Goal: Transaction & Acquisition: Purchase product/service

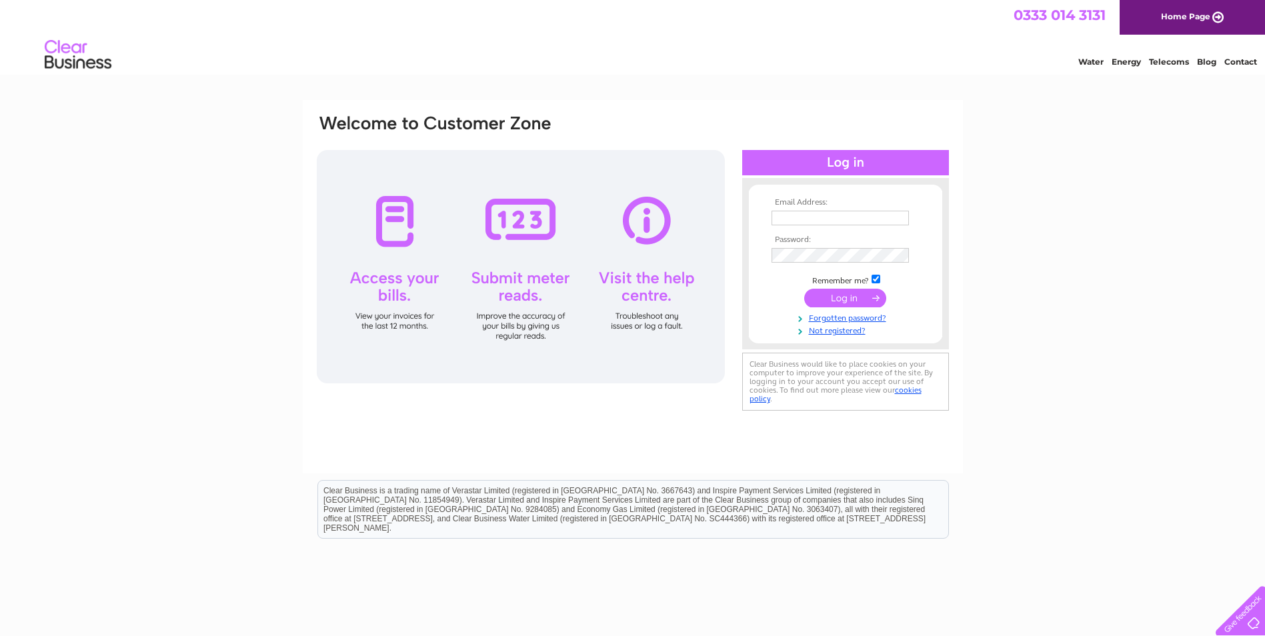
type input "redlightning70@hotmail.com"
click at [837, 296] on input "submit" at bounding box center [845, 298] width 82 height 19
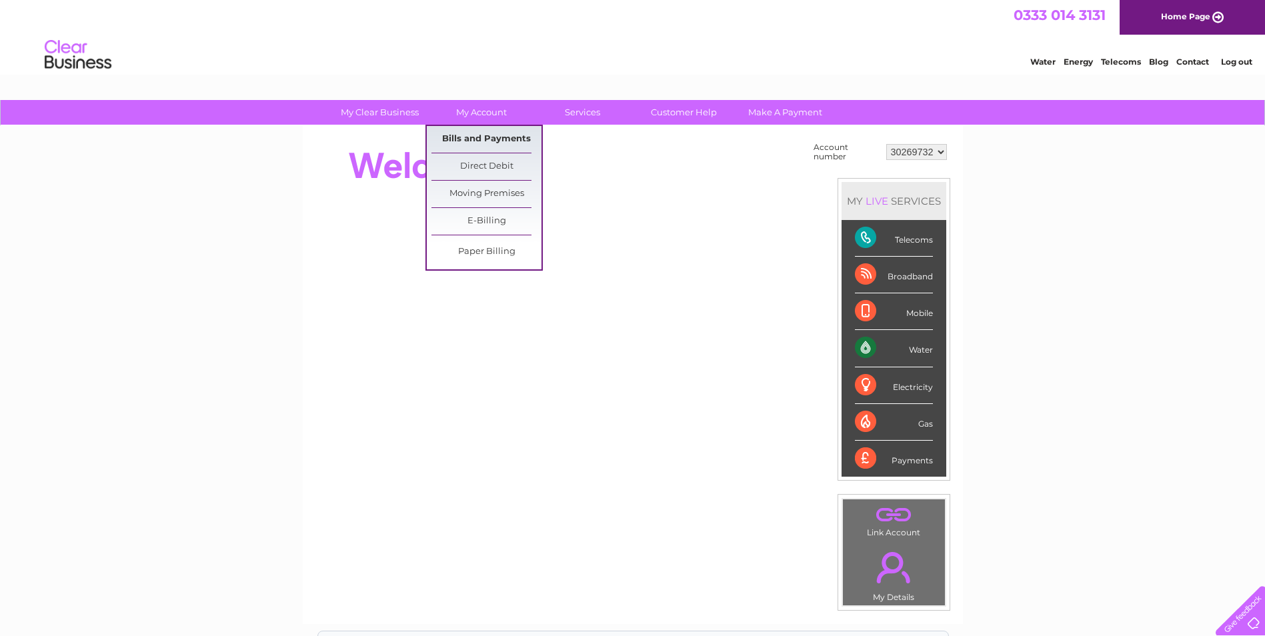
click at [473, 144] on link "Bills and Payments" at bounding box center [486, 139] width 110 height 27
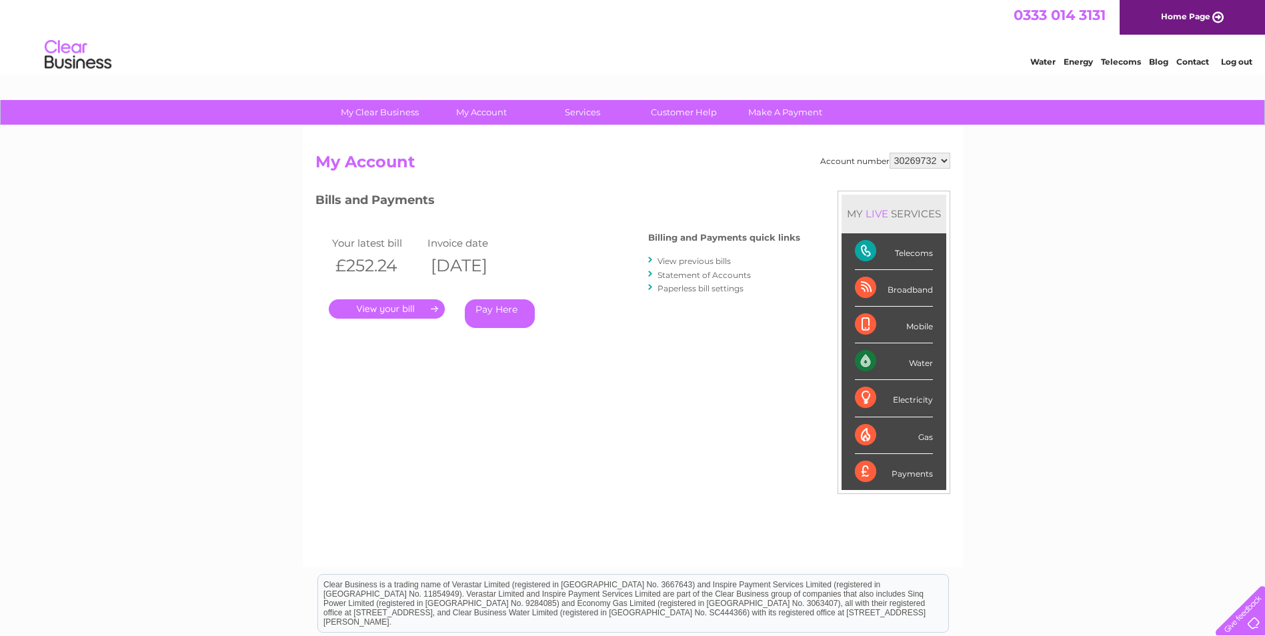
click at [495, 312] on link "Pay Here" at bounding box center [500, 313] width 70 height 29
click at [491, 308] on link "Pay Here" at bounding box center [500, 313] width 70 height 29
click at [511, 307] on link "Pay Here" at bounding box center [500, 313] width 70 height 29
click at [497, 308] on link "Pay Here" at bounding box center [500, 313] width 70 height 29
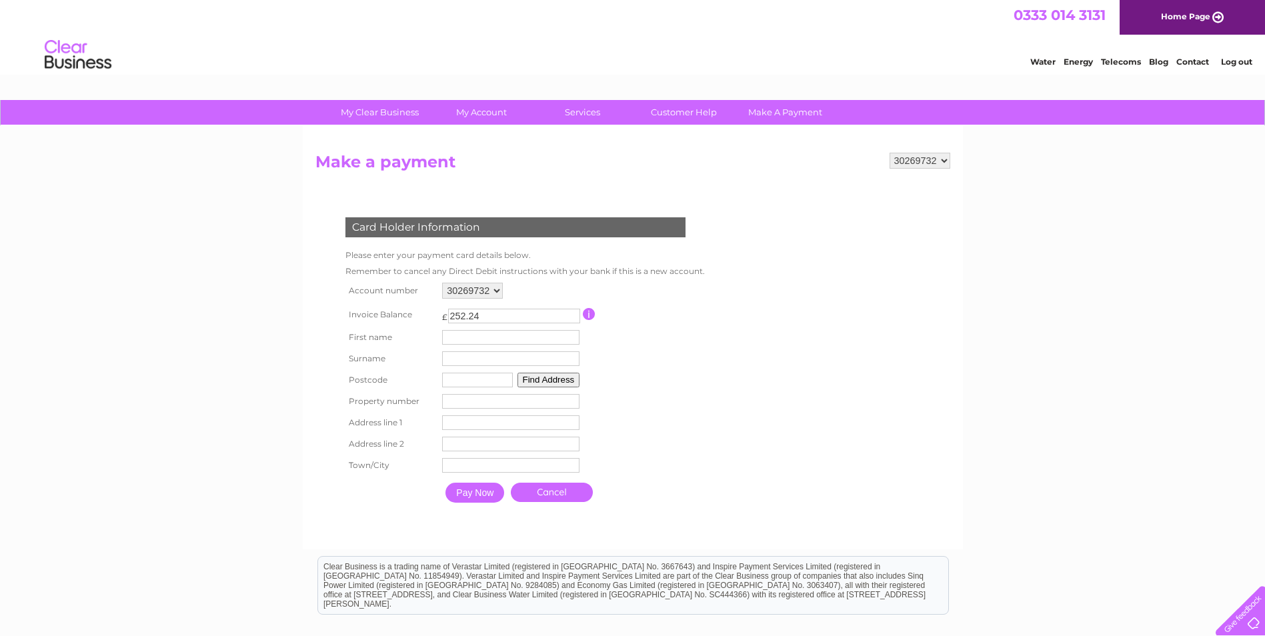
click at [456, 334] on input "text" at bounding box center [510, 337] width 137 height 15
type input "[PERSON_NAME]"
type input "RH8 9EU"
type input "Inches Of Oxted, 38 Station Road West"
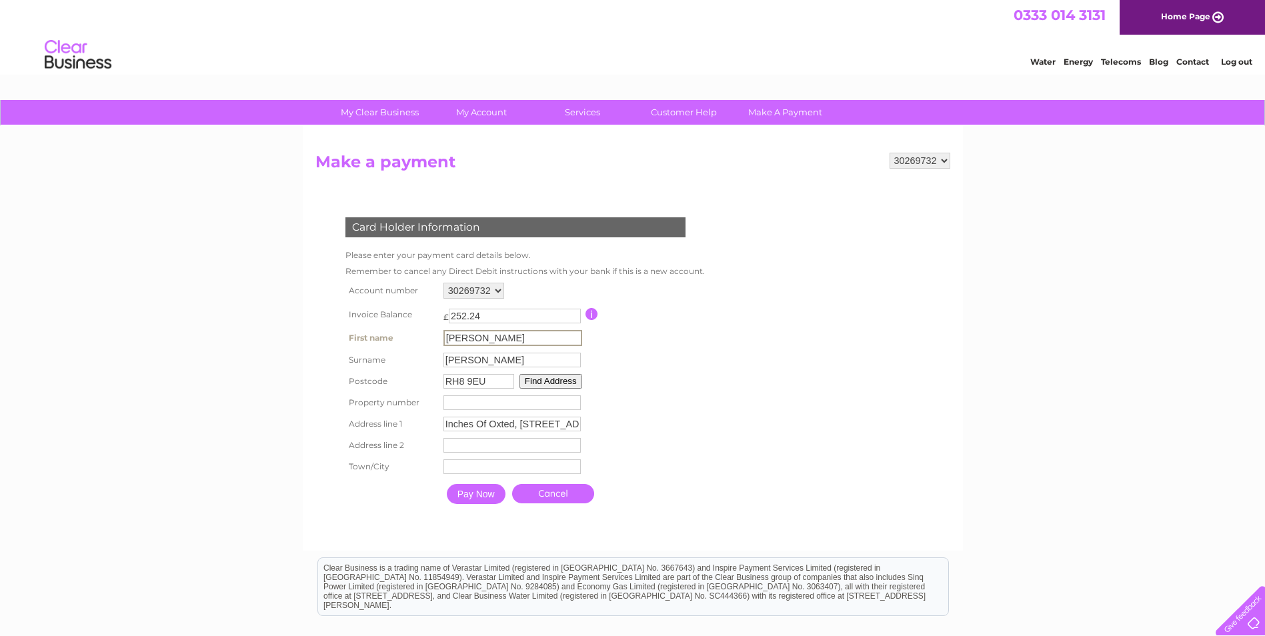
type input "Oxted"
click at [477, 493] on input "Pay Now" at bounding box center [476, 494] width 59 height 20
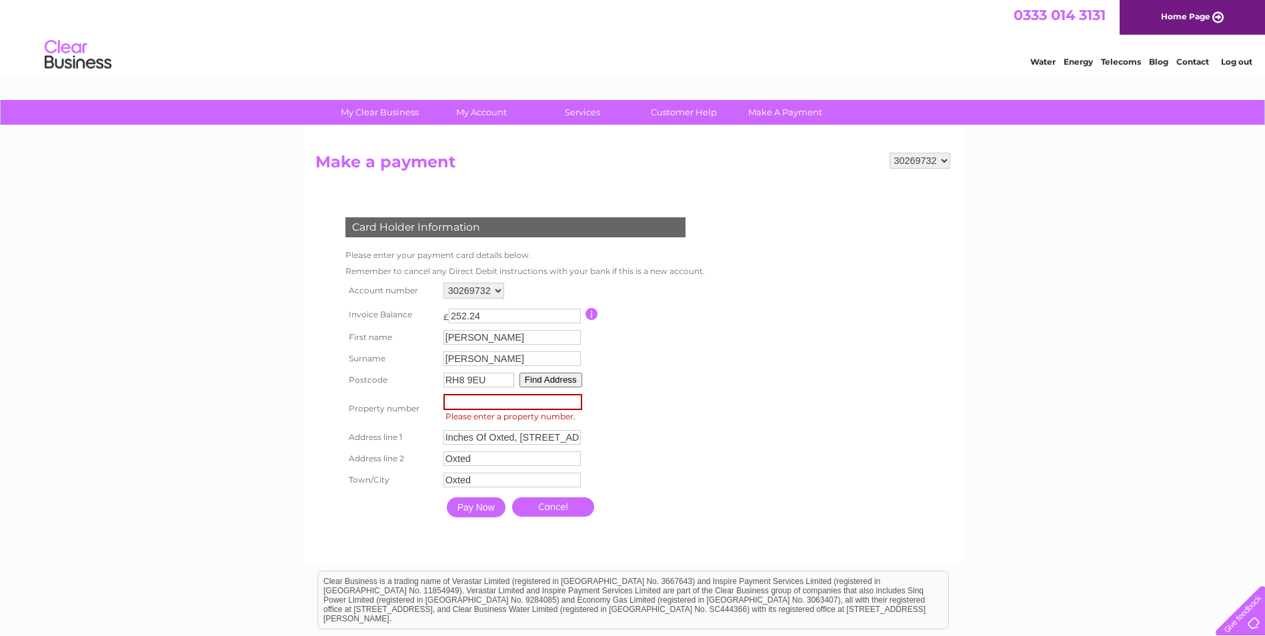
click at [460, 401] on input "number" at bounding box center [512, 402] width 139 height 16
type input "38"
click at [477, 508] on input "Pay Now" at bounding box center [474, 506] width 59 height 20
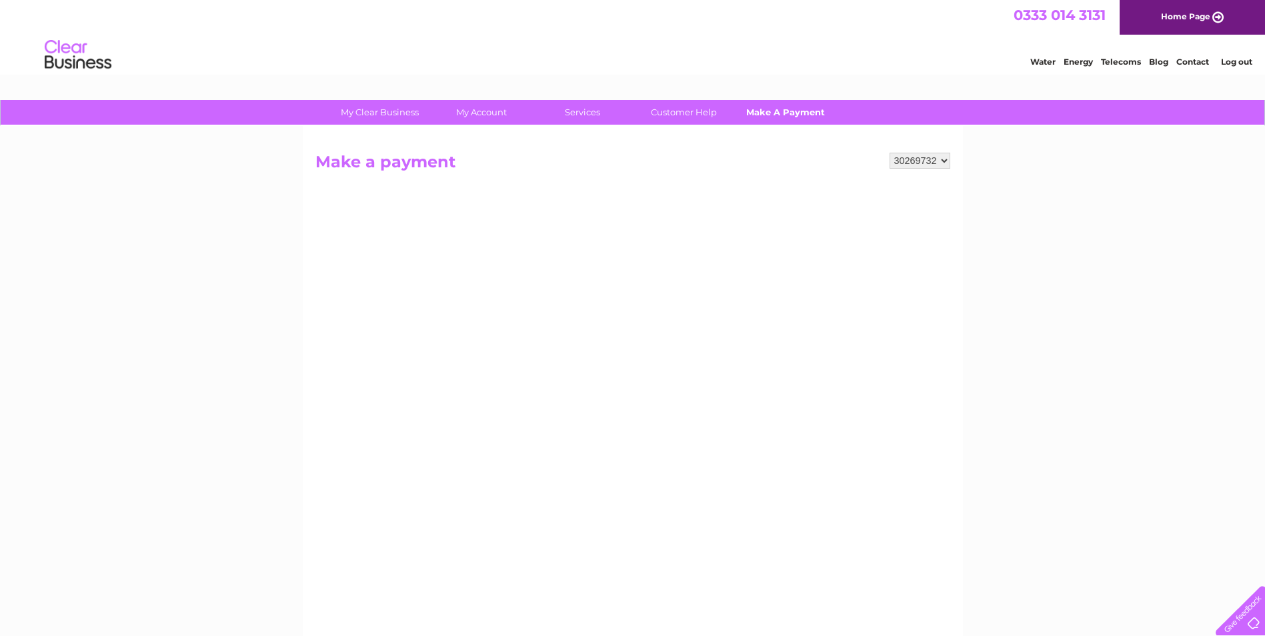
click at [778, 113] on link "Make A Payment" at bounding box center [785, 112] width 110 height 25
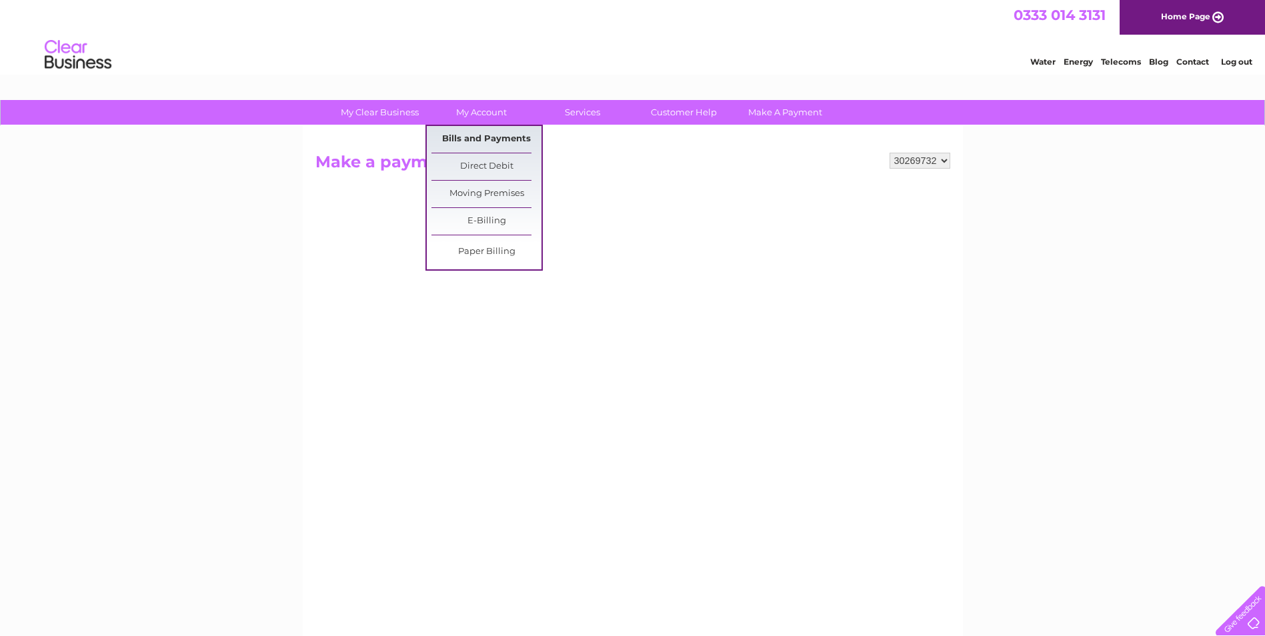
click at [475, 136] on link "Bills and Payments" at bounding box center [486, 139] width 110 height 27
click at [477, 137] on link "Bills and Payments" at bounding box center [486, 139] width 110 height 27
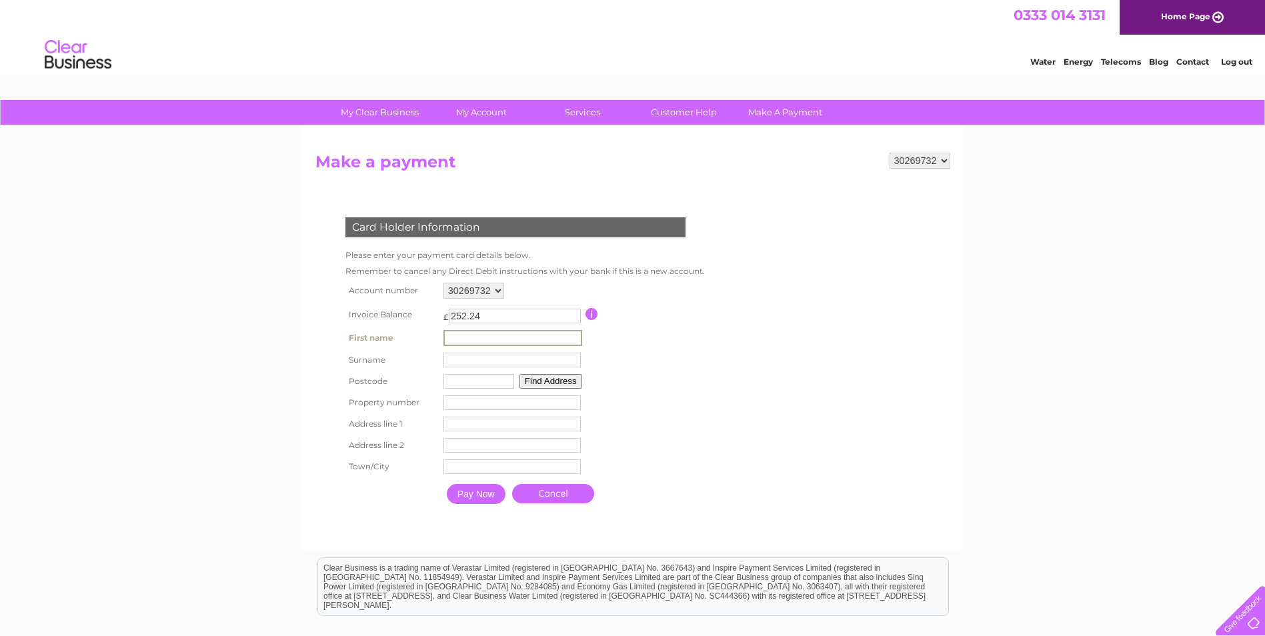
click at [463, 335] on input "text" at bounding box center [512, 338] width 139 height 16
type input "[PERSON_NAME]"
type input "RH8 9EU"
type input "Inches Of Oxted, [STREET_ADDRESS]"
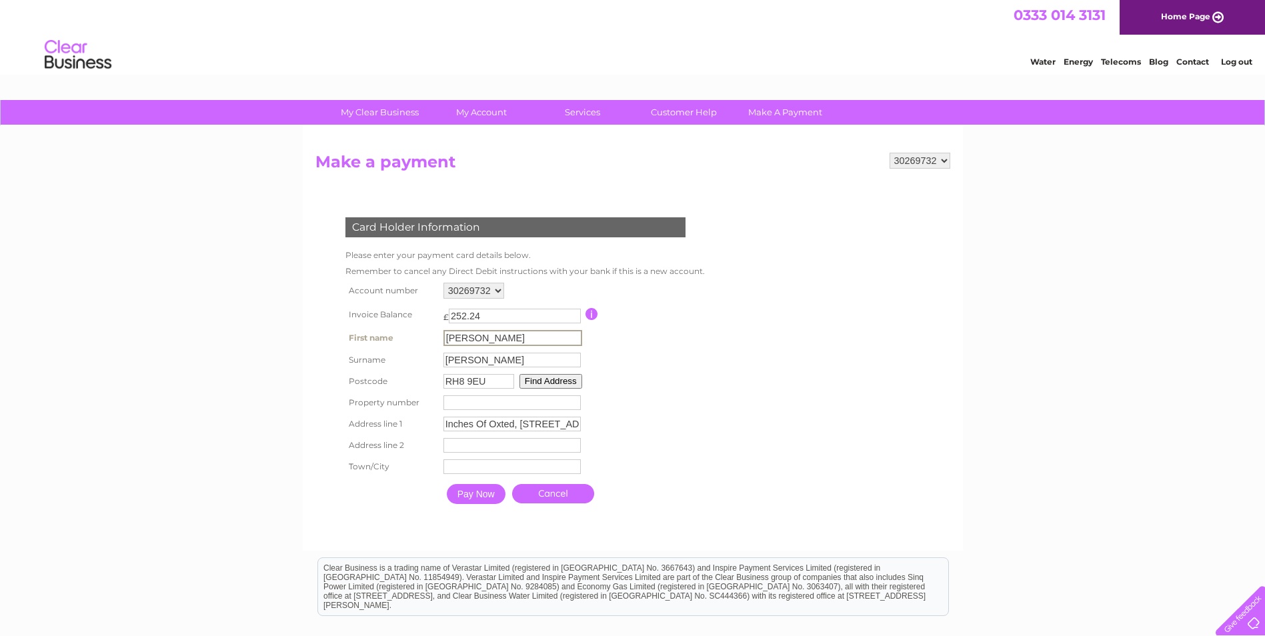
type input "Oxted"
click at [463, 403] on input "number" at bounding box center [511, 402] width 137 height 15
type input "38"
click at [478, 489] on input "Pay Now" at bounding box center [474, 493] width 59 height 20
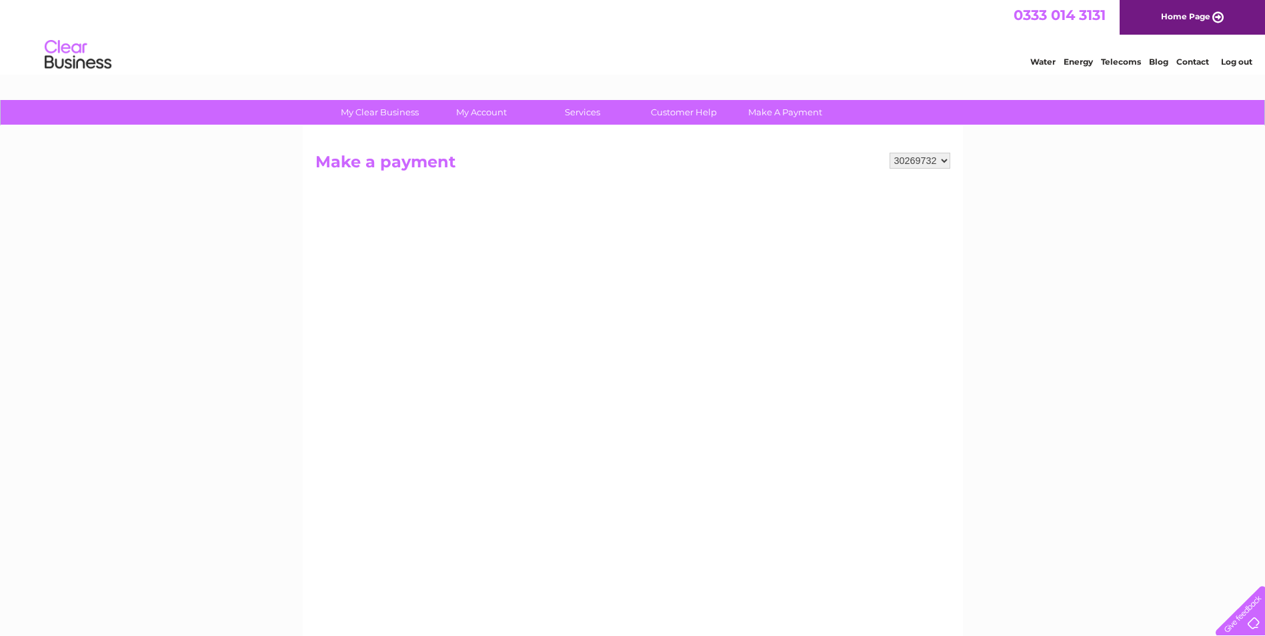
click at [198, 397] on div "My Clear Business Login Details My Details My Preferences Link Account My Accou…" at bounding box center [632, 567] width 1265 height 934
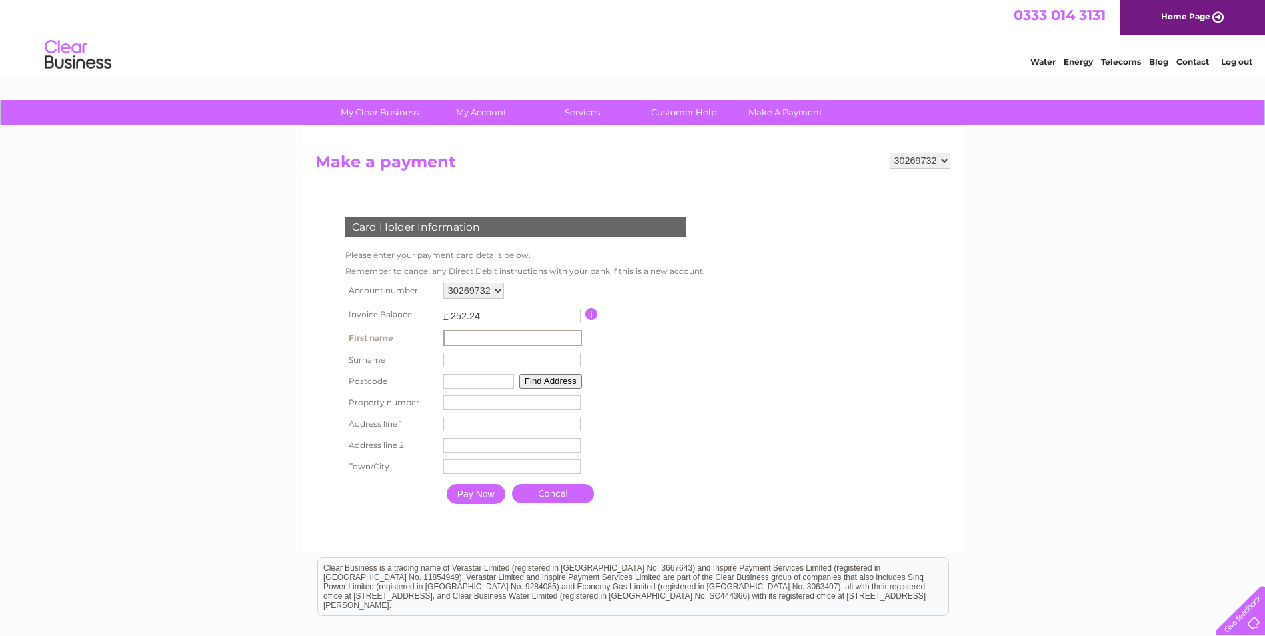
click at [471, 334] on input "text" at bounding box center [512, 338] width 139 height 16
type input "[PERSON_NAME]"
type input "Thompson"
type input "RH8 9EU"
type input "38"
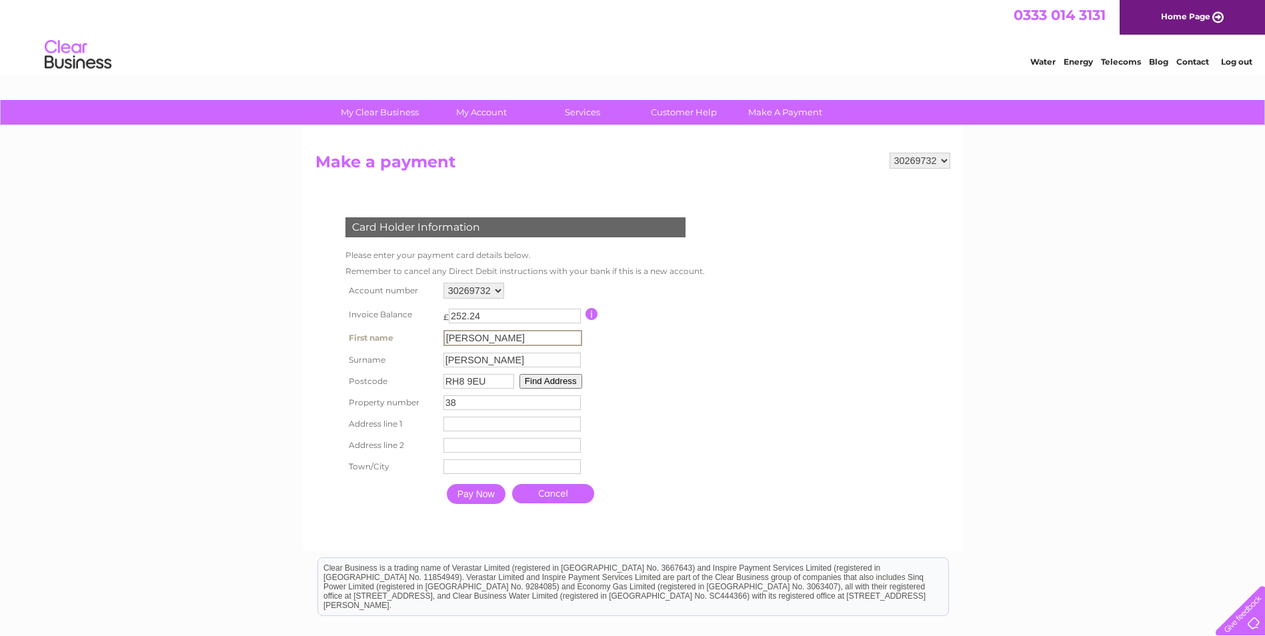
type input "Inches Of Oxted, 38 Station Road West"
type input "Oxted"
click at [475, 490] on input "Pay Now" at bounding box center [476, 494] width 59 height 20
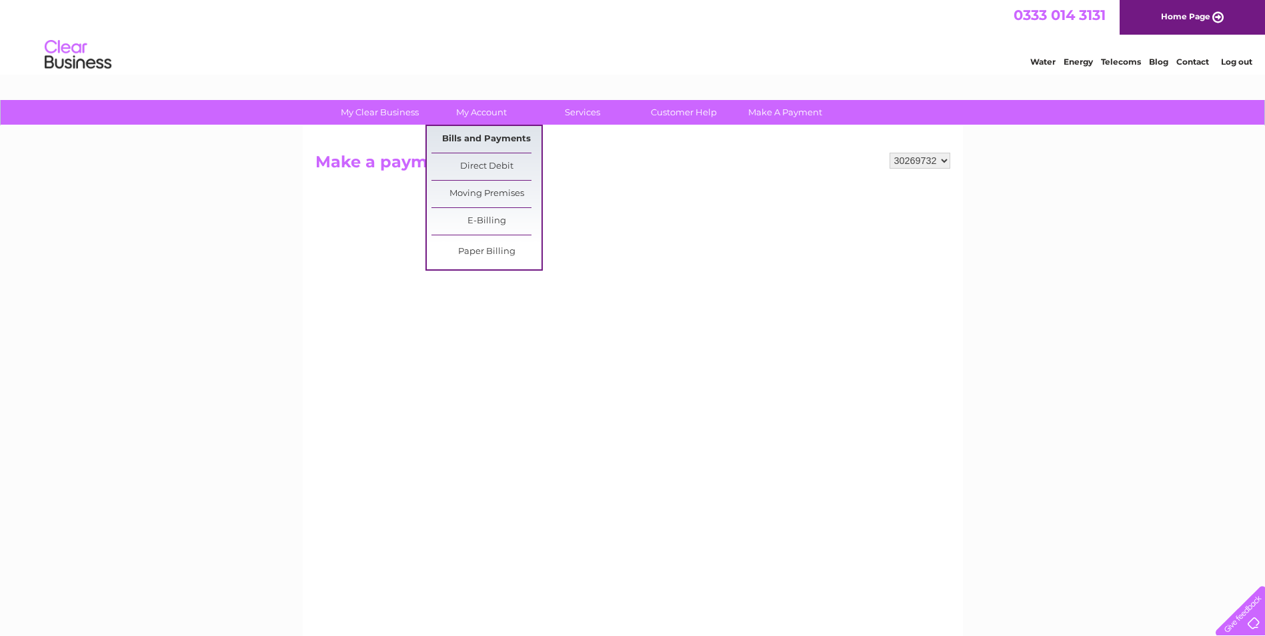
click at [489, 131] on link "Bills and Payments" at bounding box center [486, 139] width 110 height 27
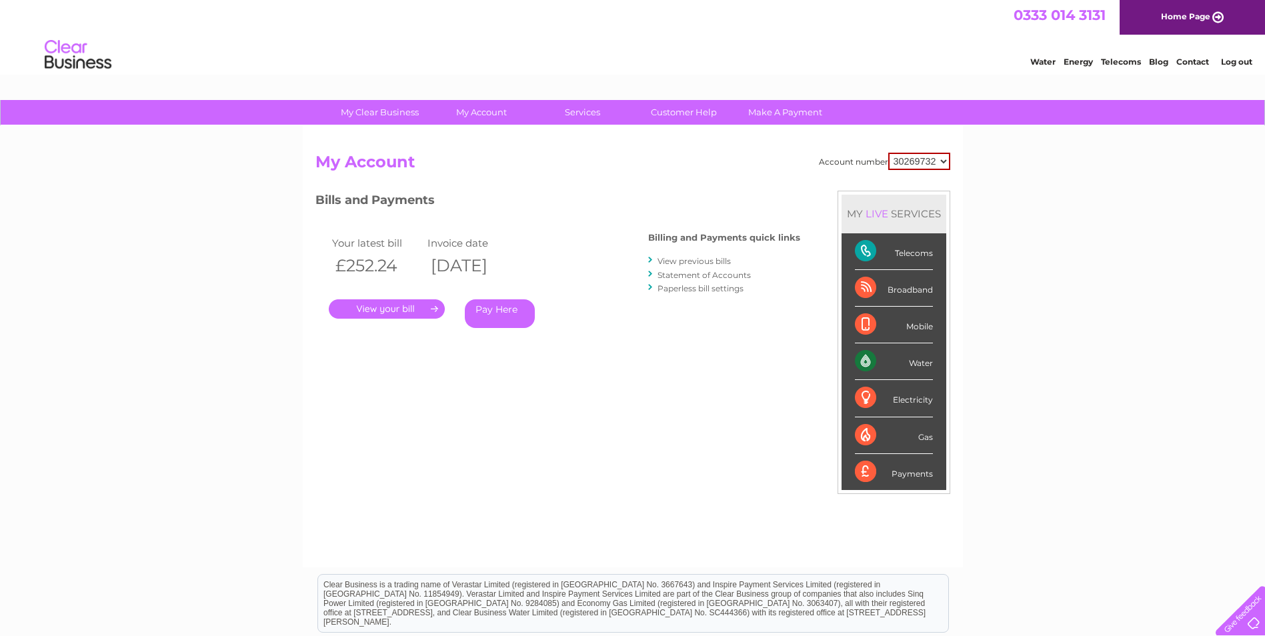
click at [503, 315] on link "Pay Here" at bounding box center [500, 313] width 70 height 29
click at [505, 304] on link "Pay Here" at bounding box center [500, 313] width 70 height 29
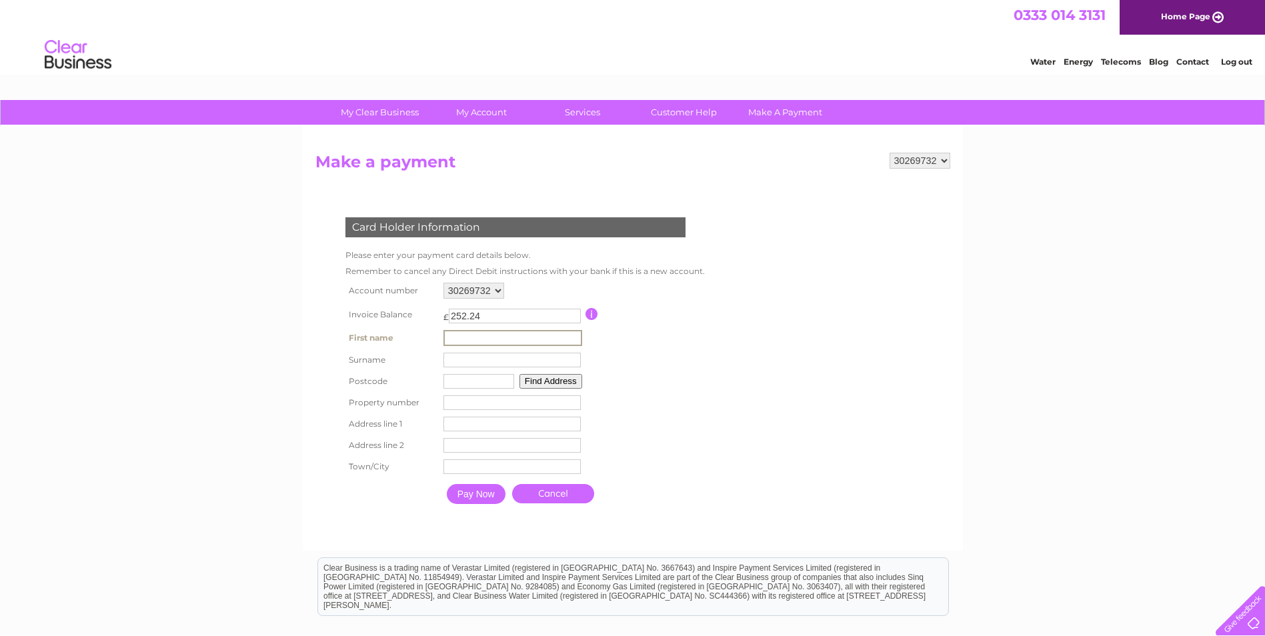
click at [500, 335] on input "text" at bounding box center [512, 338] width 139 height 16
type input "[PERSON_NAME]"
type input "RH8 9EU"
type input "38"
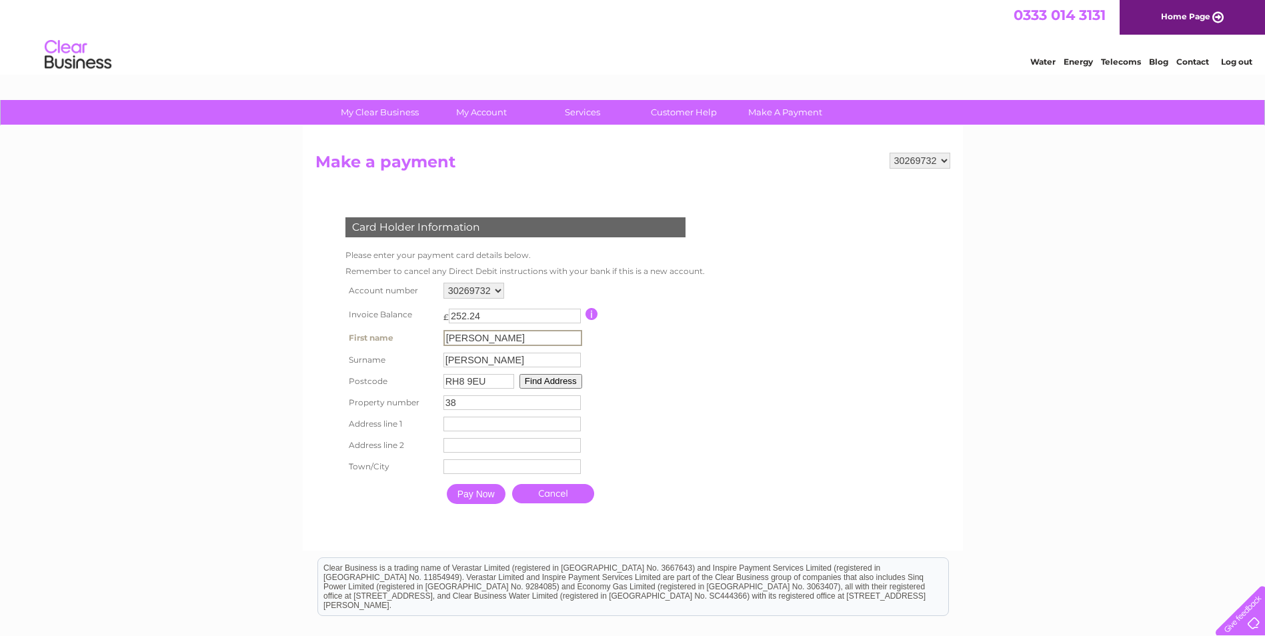
type input "Inches Of Oxted, 38 Station Road West"
type input "Oxted"
click at [491, 493] on input "Pay Now" at bounding box center [476, 494] width 59 height 20
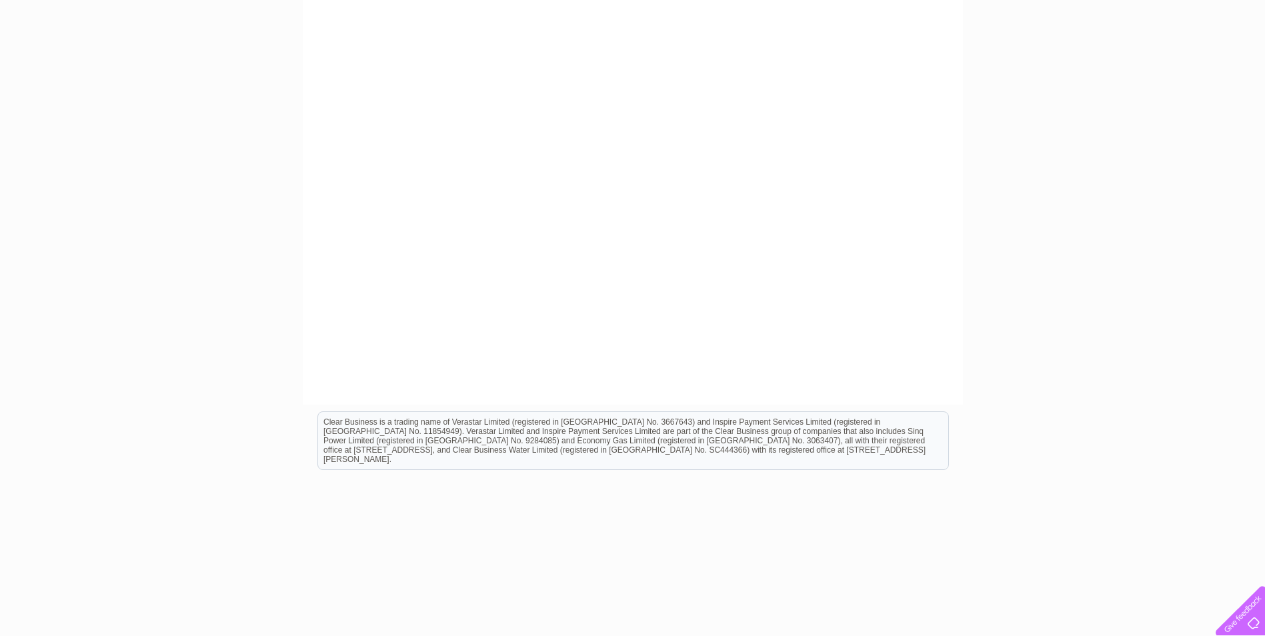
scroll to position [400, 0]
click at [945, 399] on div "30269732 Make a payment Card Holder Information Please enter your payment card …" at bounding box center [633, 66] width 660 height 680
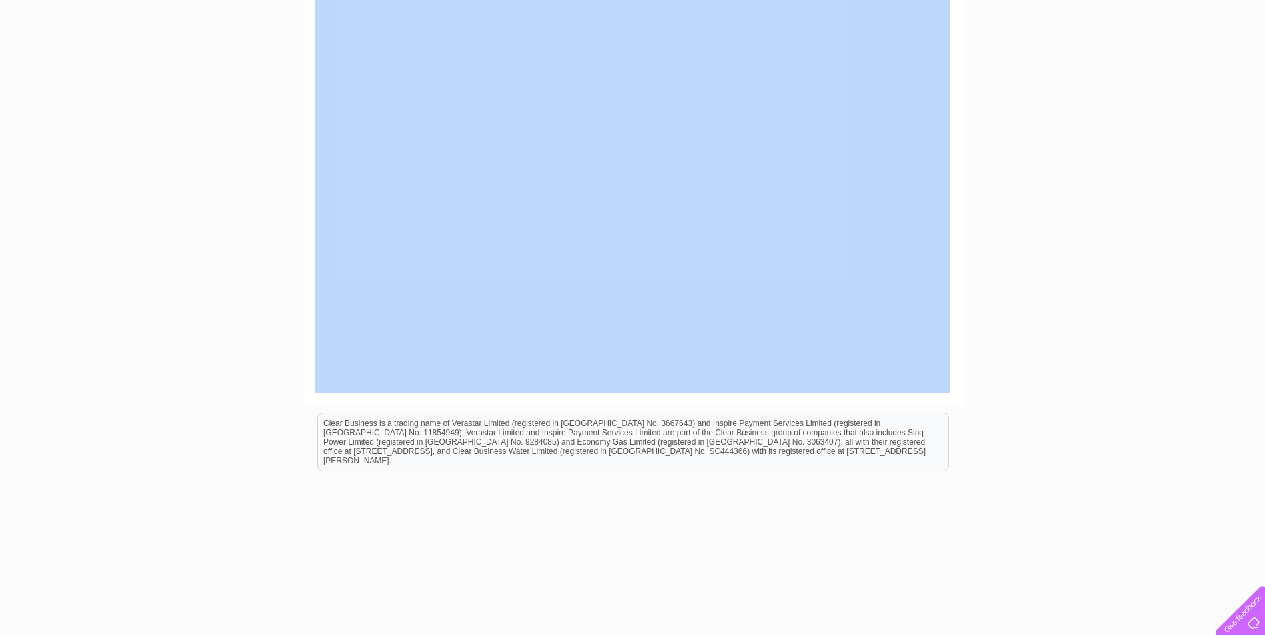
click at [945, 399] on div "30269732 Make a payment Card Holder Information Please enter your payment card …" at bounding box center [633, 66] width 660 height 680
click at [1021, 317] on div "My Clear Business Login Details My Details My Preferences Link Account My Accou…" at bounding box center [632, 167] width 1265 height 934
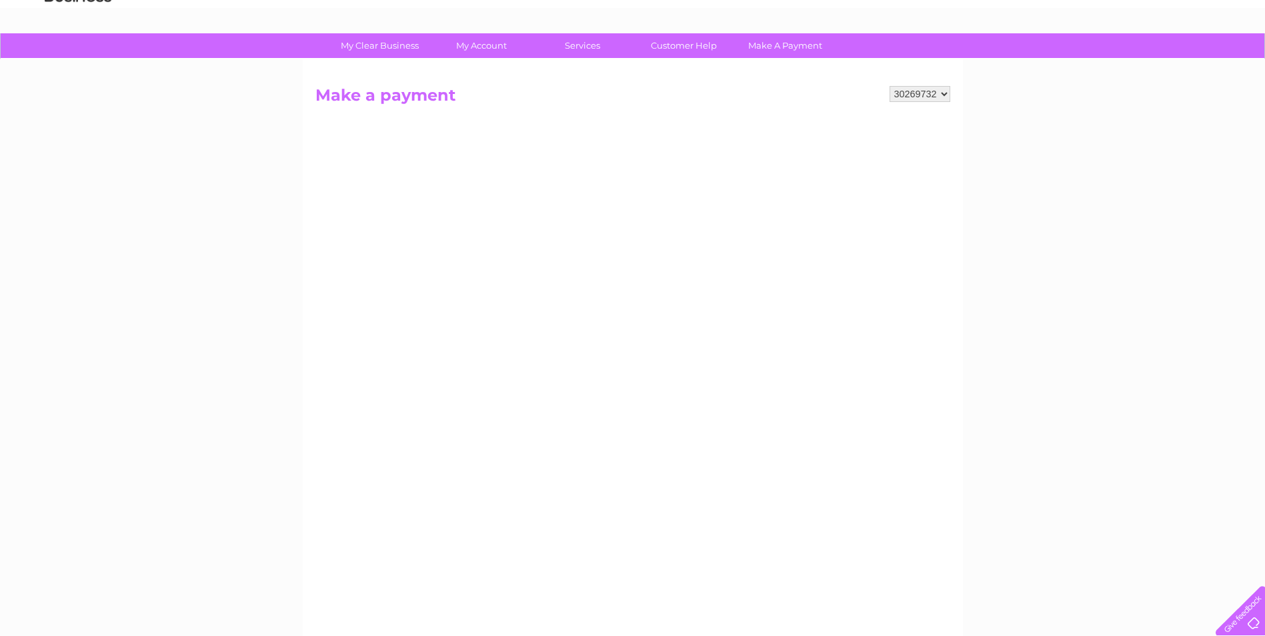
scroll to position [0, 0]
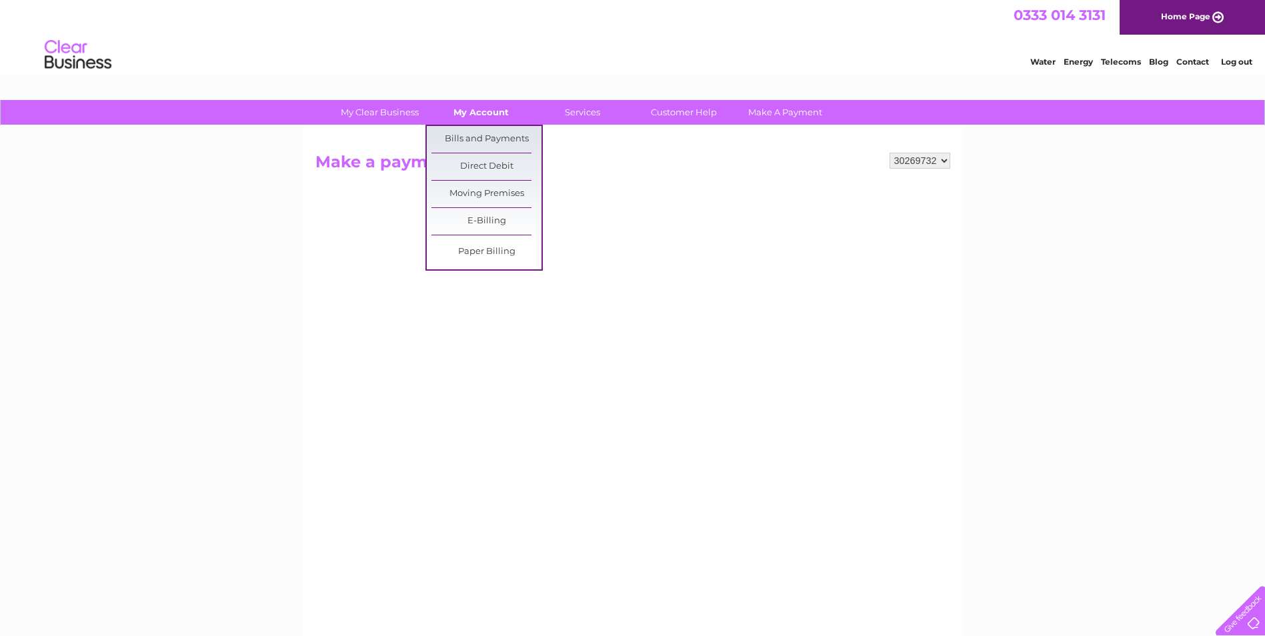
click at [489, 116] on link "My Account" at bounding box center [481, 112] width 110 height 25
click at [477, 141] on link "Bills and Payments" at bounding box center [486, 139] width 110 height 27
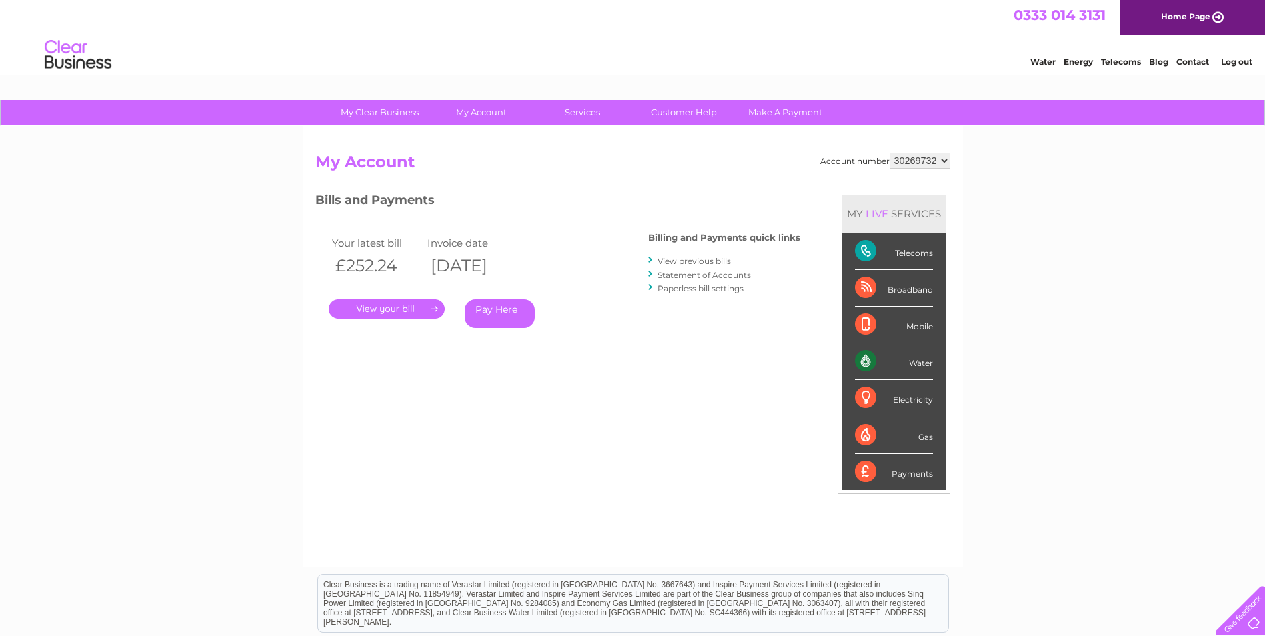
click at [495, 309] on link "Pay Here" at bounding box center [500, 313] width 70 height 29
click at [500, 308] on link "Pay Here" at bounding box center [500, 313] width 70 height 29
click at [499, 321] on link "Pay Here" at bounding box center [500, 313] width 70 height 29
click at [783, 113] on link "Make A Payment" at bounding box center [785, 112] width 110 height 25
click at [493, 309] on link "Pay Here" at bounding box center [500, 313] width 70 height 29
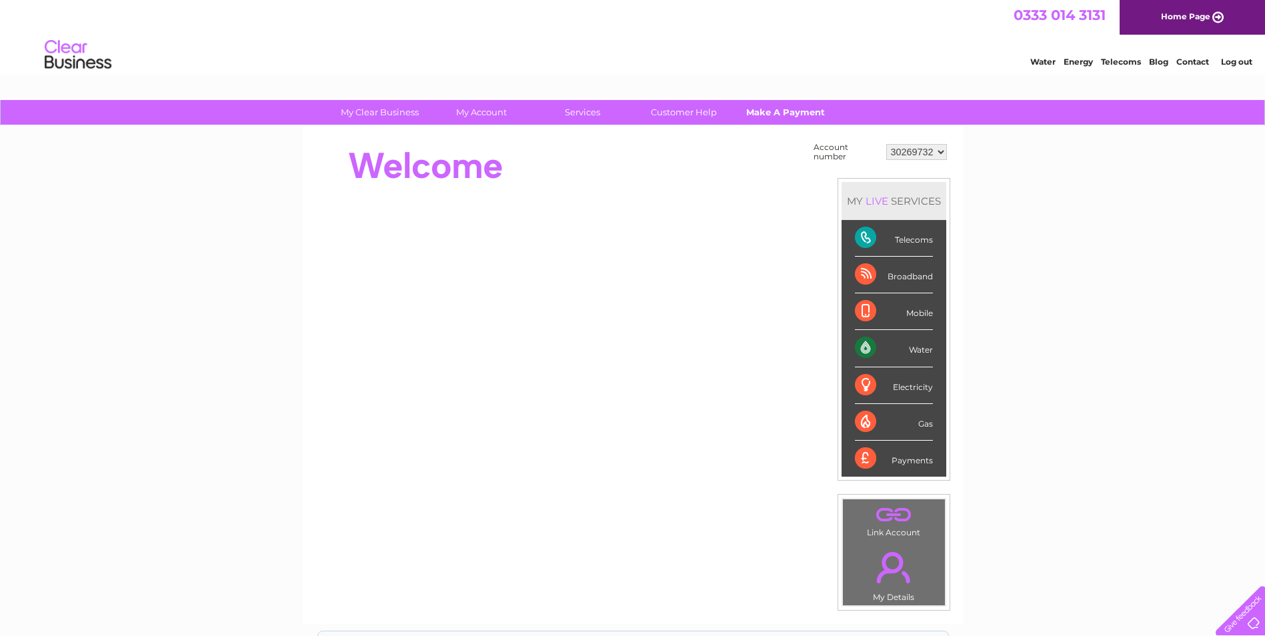
click at [758, 113] on link "Make A Payment" at bounding box center [785, 112] width 110 height 25
drag, startPoint x: 928, startPoint y: 387, endPoint x: 789, endPoint y: 379, distance: 139.5
click at [450, 173] on div "Account number 30269732 MY LIVE SERVICES Telecoms Broadband Mobile Water Electr…" at bounding box center [632, 333] width 635 height 389
click at [1019, 207] on div "My Clear Business Login Details My Details My Preferences Link Account My Accou…" at bounding box center [632, 476] width 1265 height 752
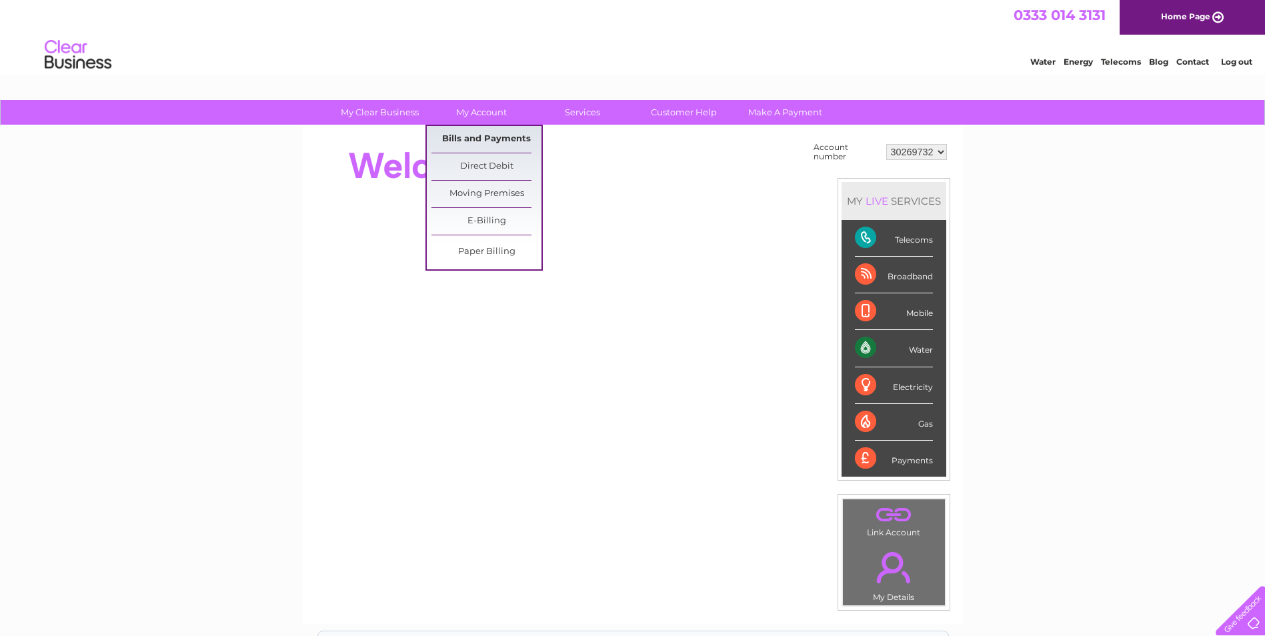
click at [478, 135] on link "Bills and Payments" at bounding box center [486, 139] width 110 height 27
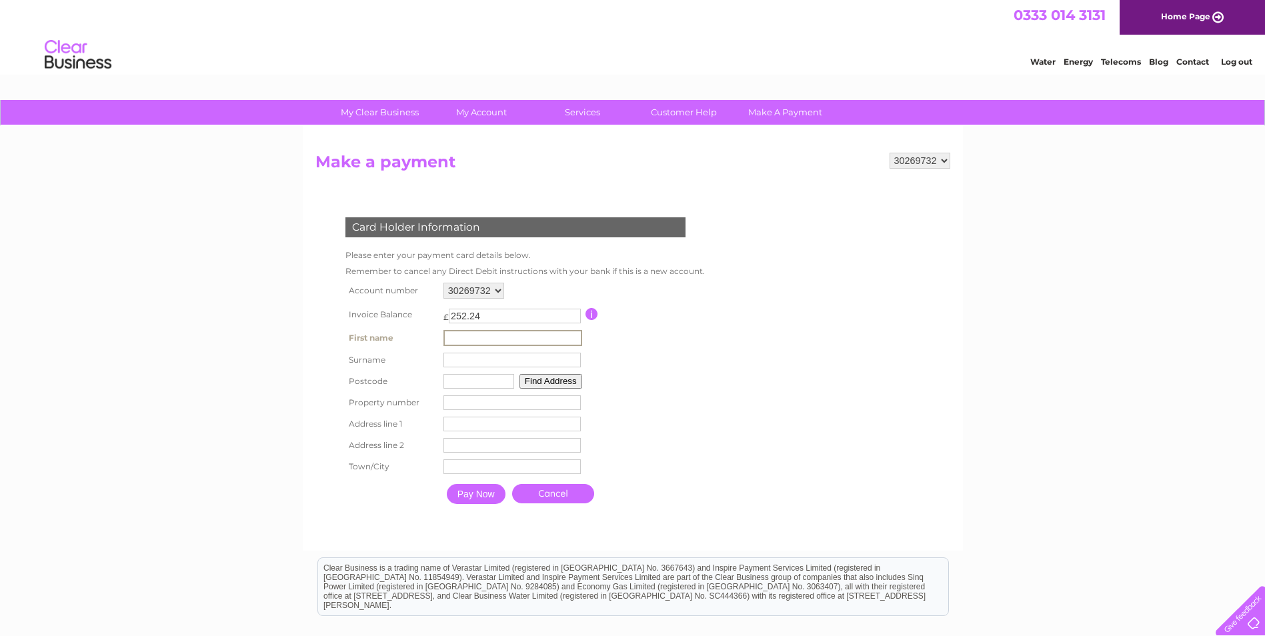
click at [457, 336] on input "text" at bounding box center [512, 338] width 139 height 16
type input "[PERSON_NAME]"
type input "RH8 9EU"
type input "38"
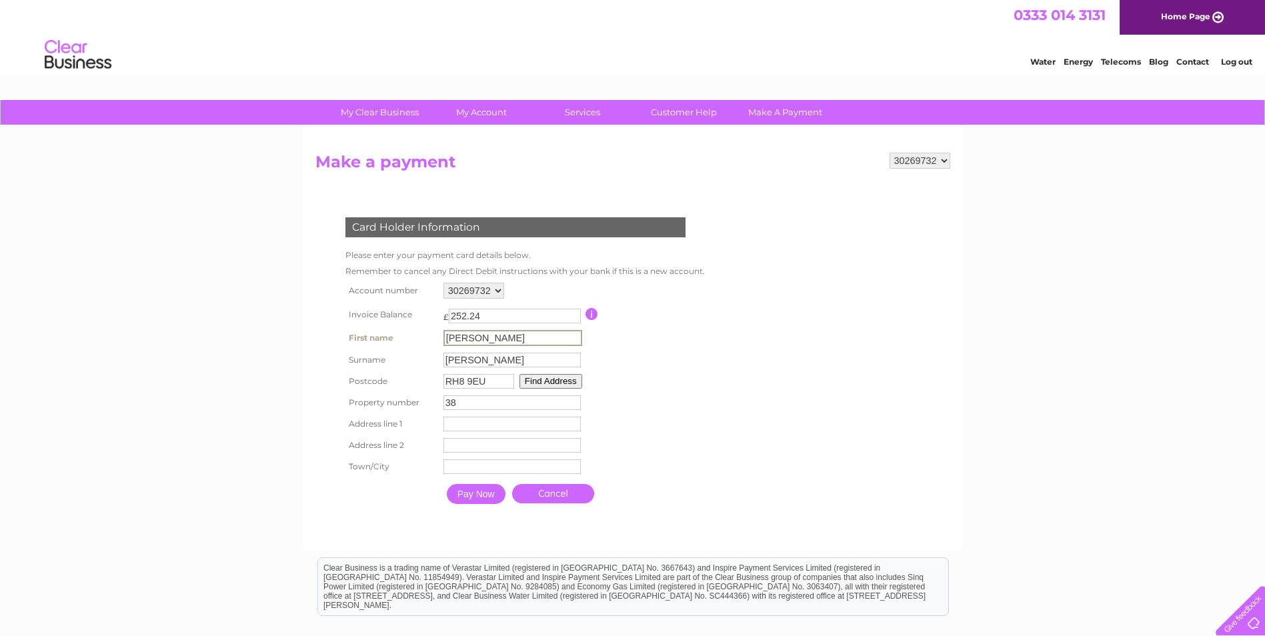
type input "Inches Of Oxted, 38 Station Road West"
type input "Oxted"
click at [485, 492] on input "Pay Now" at bounding box center [476, 494] width 59 height 20
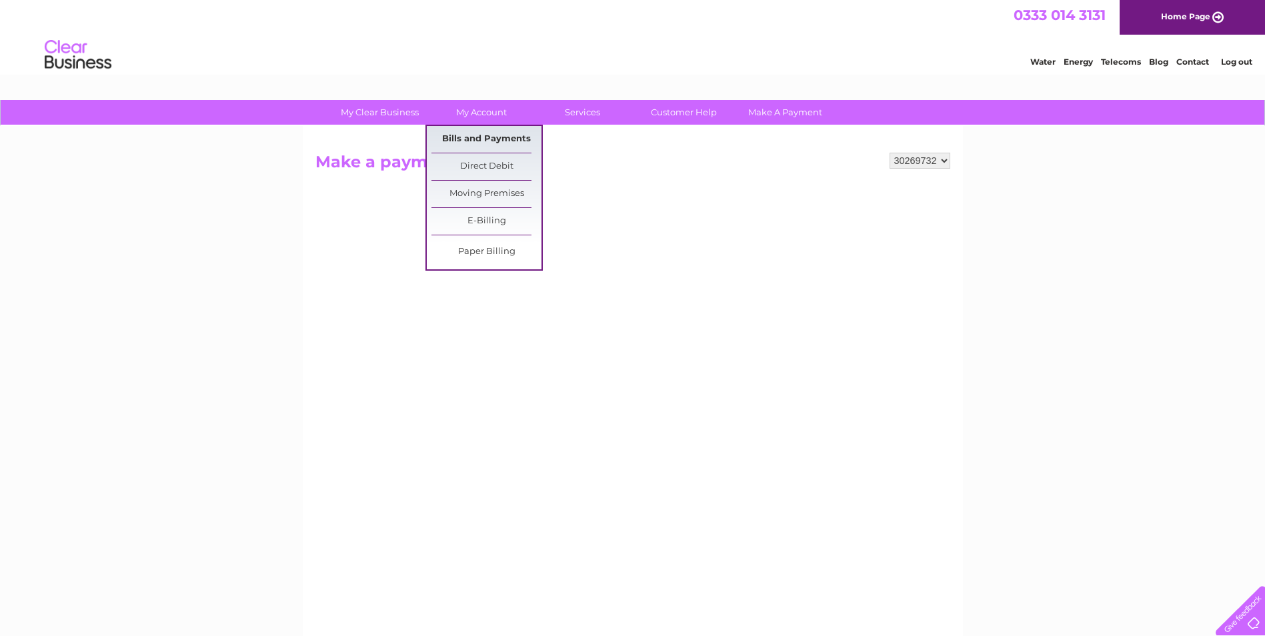
click at [475, 137] on link "Bills and Payments" at bounding box center [486, 139] width 110 height 27
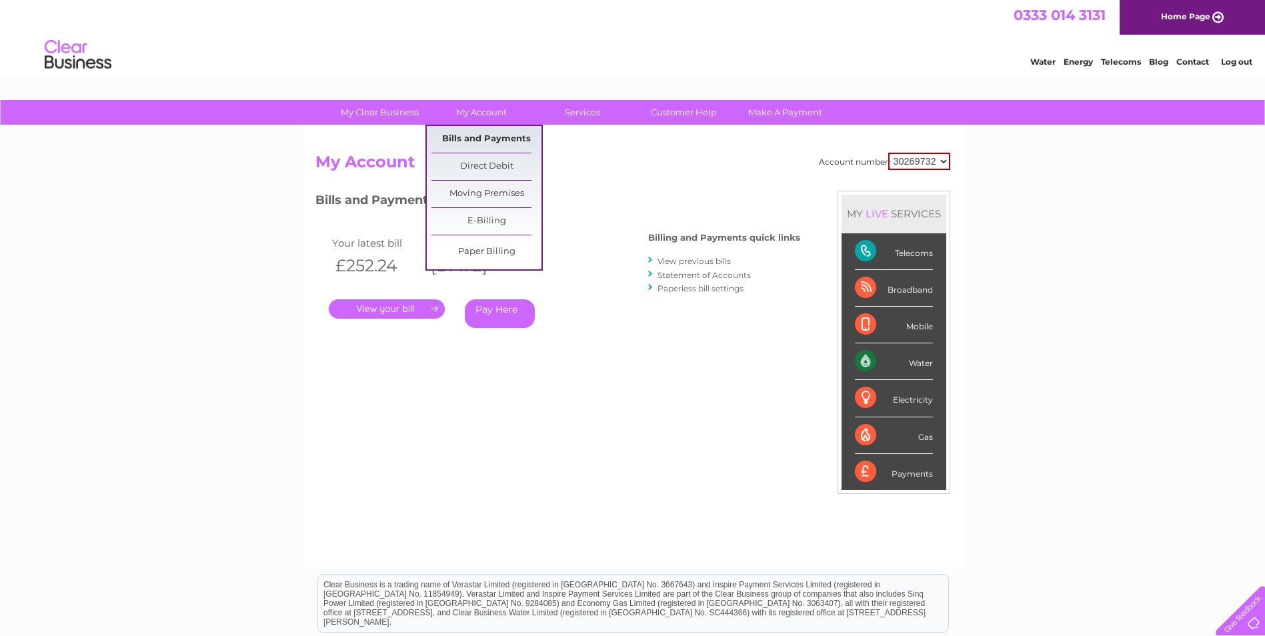
click at [473, 135] on link "Bills and Payments" at bounding box center [486, 139] width 110 height 27
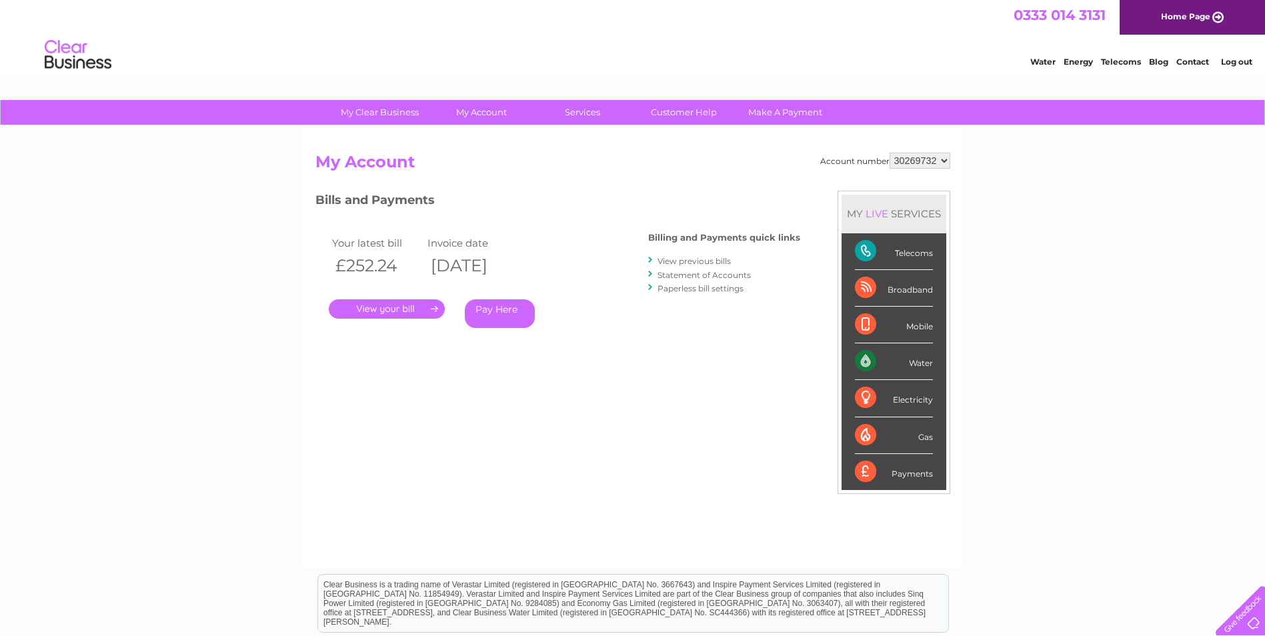
click at [407, 309] on link "." at bounding box center [387, 308] width 116 height 19
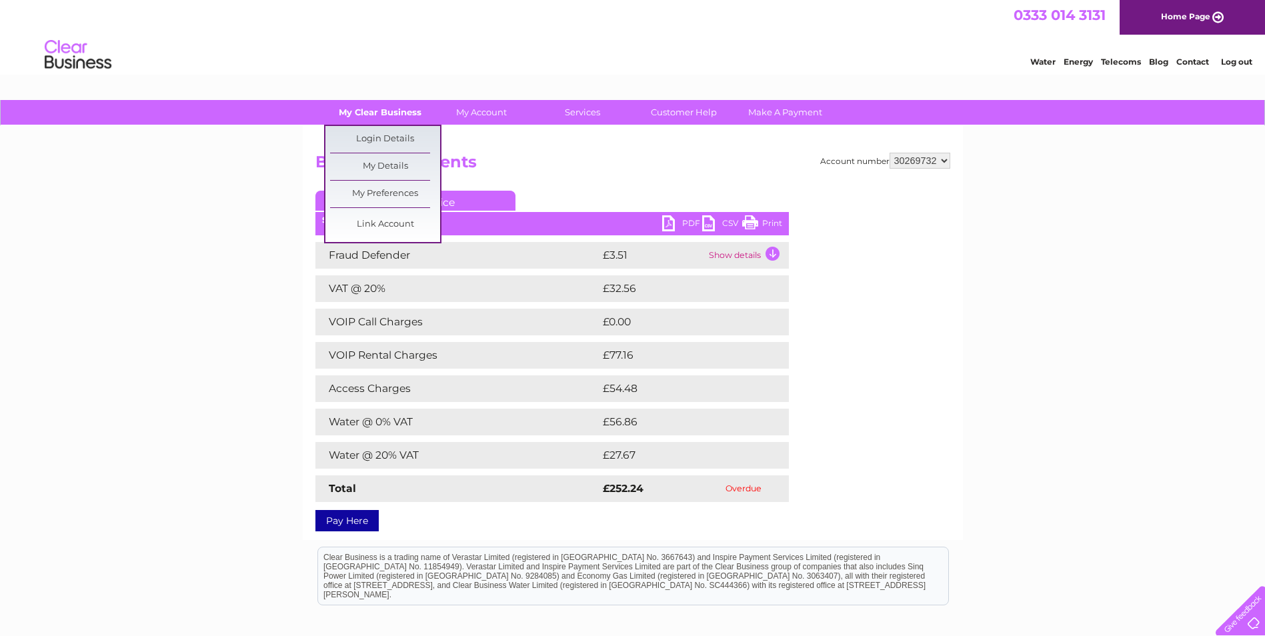
click at [389, 111] on link "My Clear Business" at bounding box center [380, 112] width 110 height 25
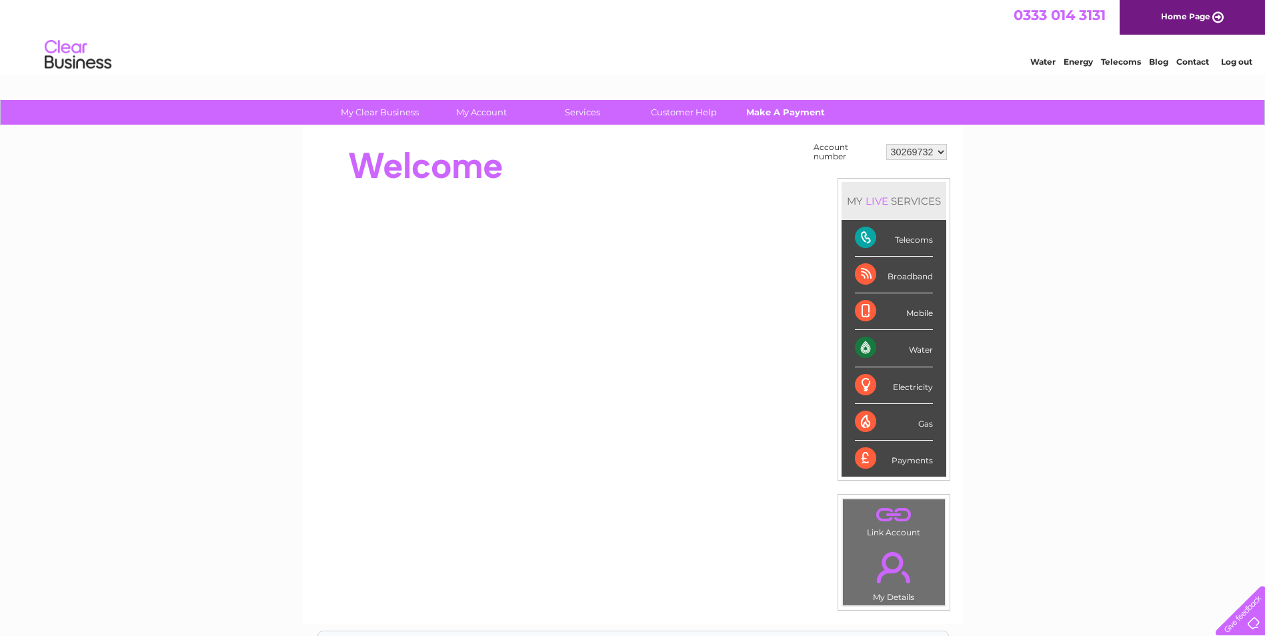
click at [785, 108] on link "Make A Payment" at bounding box center [785, 112] width 110 height 25
click at [762, 115] on link "Make A Payment" at bounding box center [785, 112] width 110 height 25
click at [789, 109] on link "Make A Payment" at bounding box center [785, 112] width 110 height 25
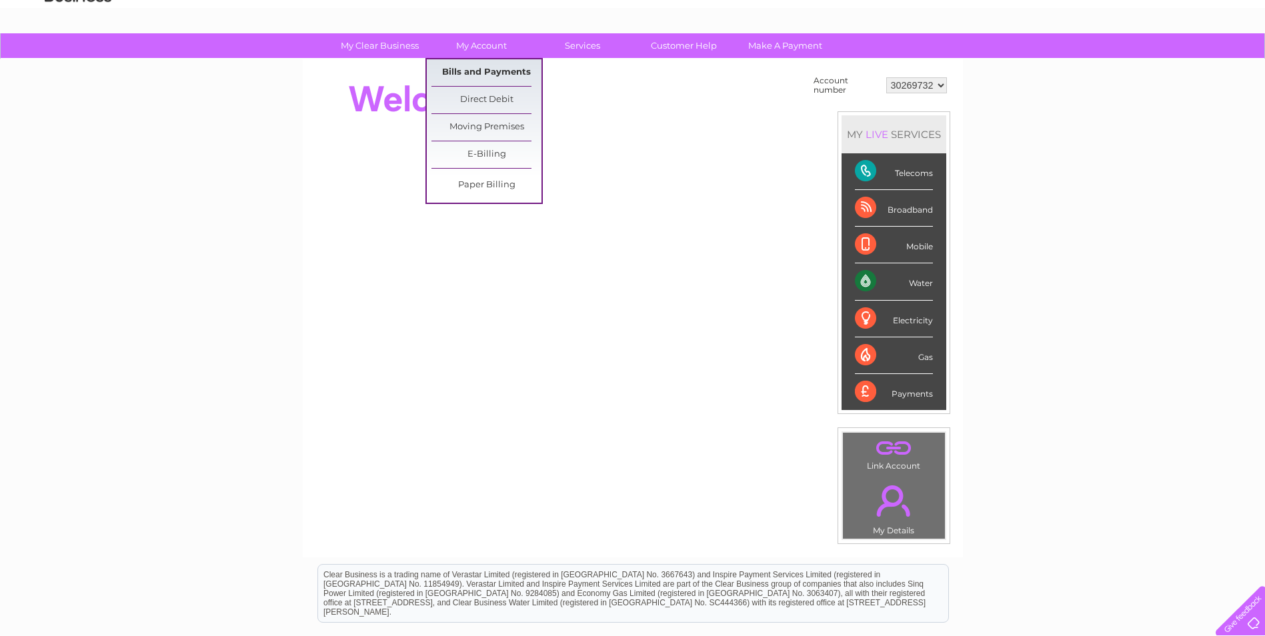
click at [465, 69] on link "Bills and Payments" at bounding box center [486, 72] width 110 height 27
click at [469, 64] on link "Bills and Payments" at bounding box center [486, 72] width 110 height 27
click at [478, 67] on link "Bills and Payments" at bounding box center [486, 72] width 110 height 27
click at [471, 72] on link "Bills and Payments" at bounding box center [486, 72] width 110 height 27
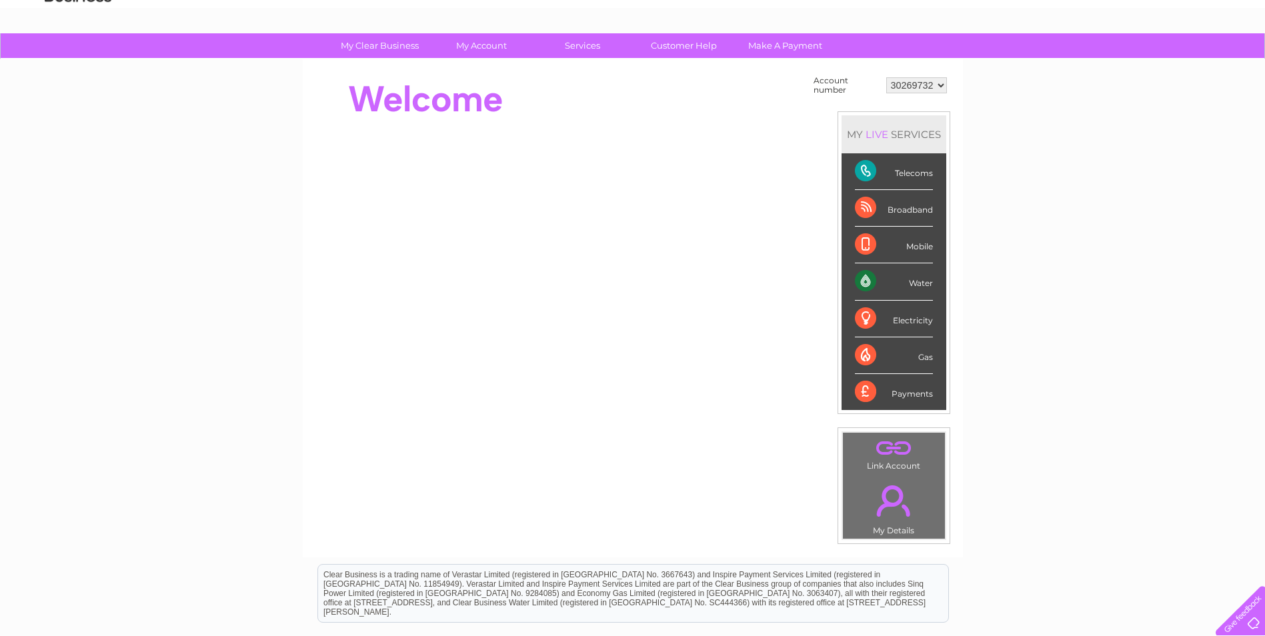
drag, startPoint x: 932, startPoint y: 321, endPoint x: 857, endPoint y: 318, distance: 74.7
click at [857, 318] on div "Electricity" at bounding box center [894, 319] width 78 height 37
click at [932, 311] on div "Electricity" at bounding box center [894, 319] width 78 height 37
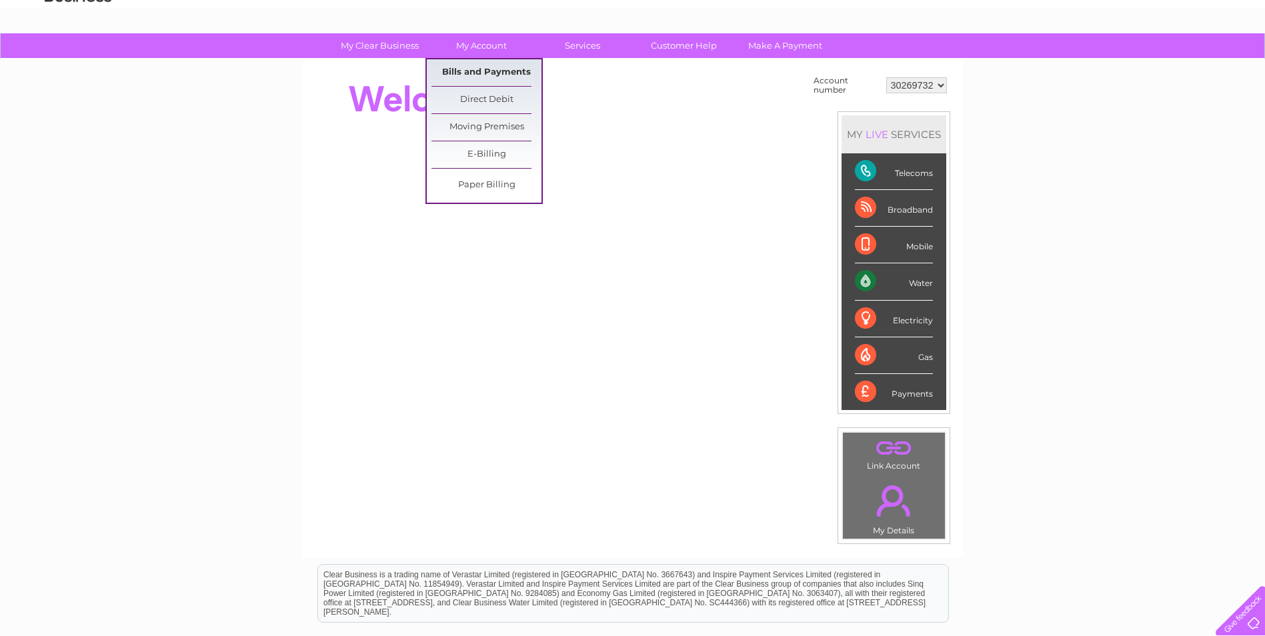
click at [483, 71] on link "Bills and Payments" at bounding box center [486, 72] width 110 height 27
click at [448, 66] on link "Bills and Payments" at bounding box center [486, 72] width 110 height 27
click at [489, 71] on link "Bills and Payments" at bounding box center [486, 72] width 110 height 27
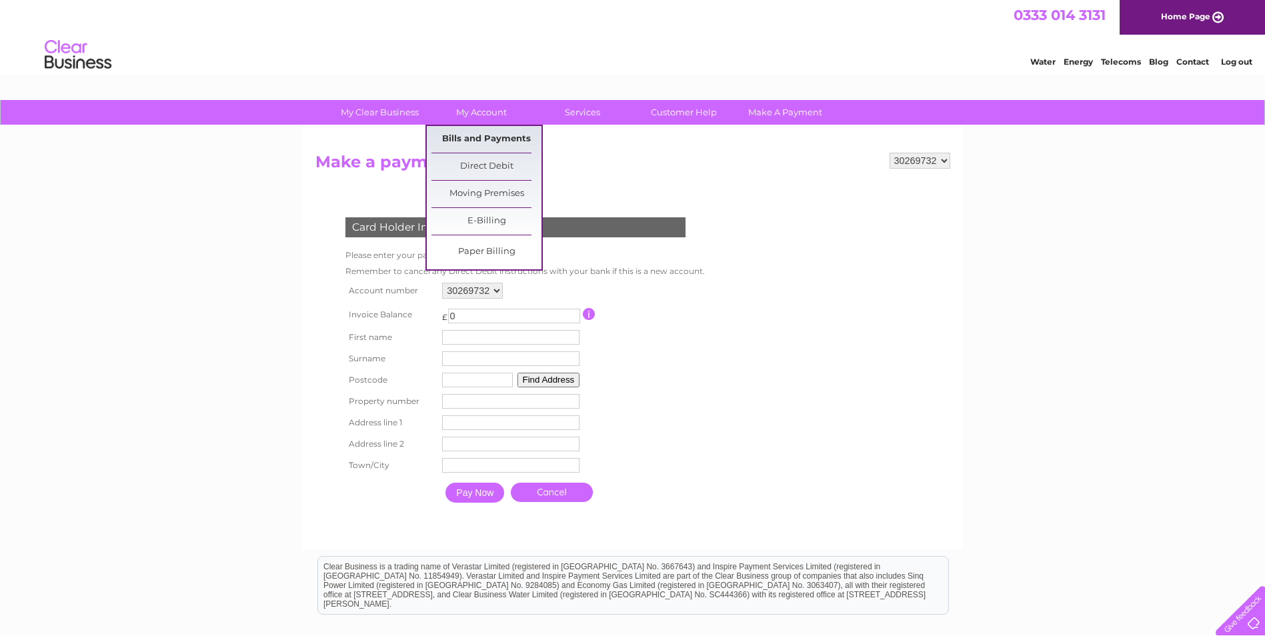
click at [466, 140] on link "Bills and Payments" at bounding box center [486, 139] width 110 height 27
